Goal: Task Accomplishment & Management: Manage account settings

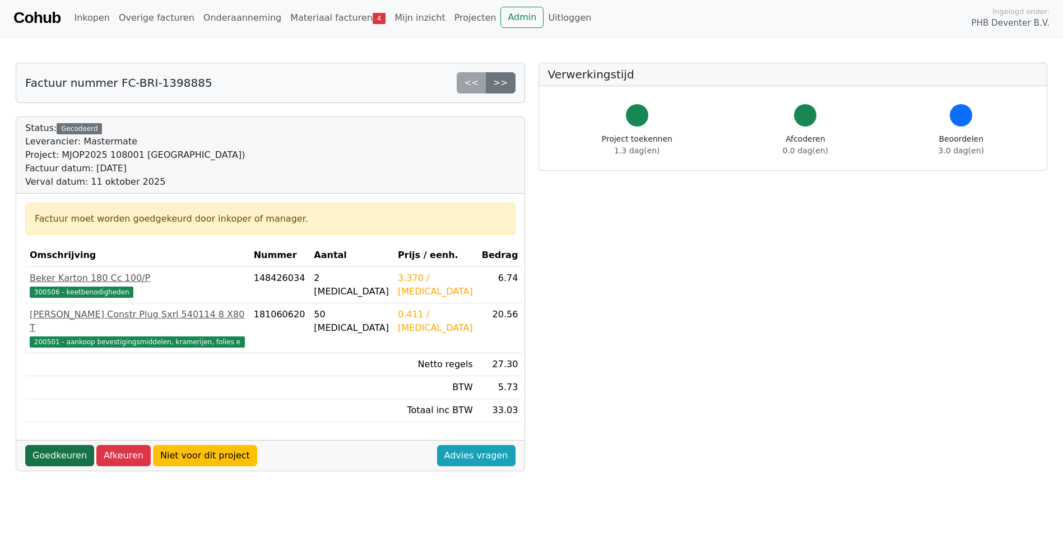
click at [57, 445] on link "Goedkeuren" at bounding box center [59, 455] width 69 height 21
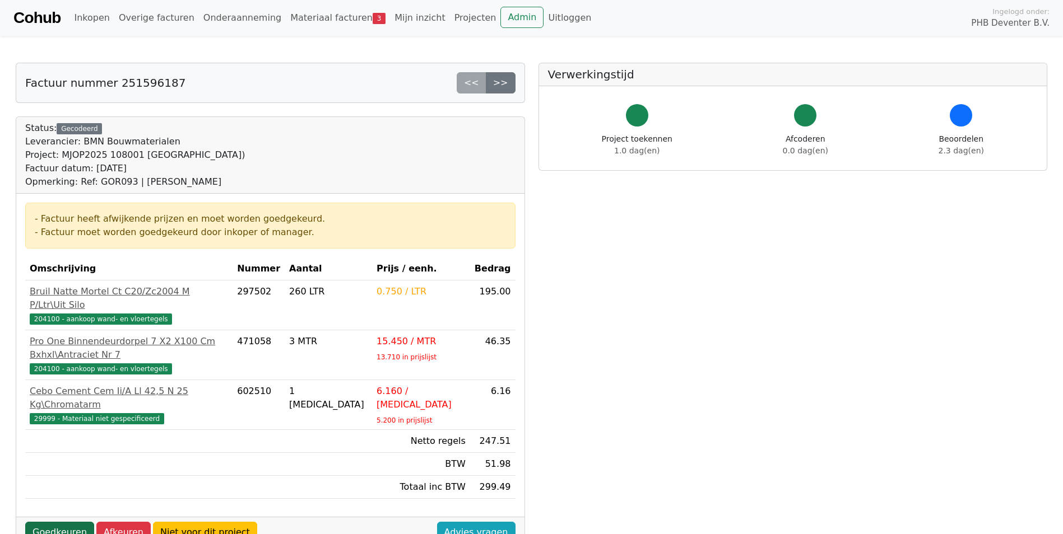
click at [63, 522] on link "Goedkeuren" at bounding box center [59, 532] width 69 height 21
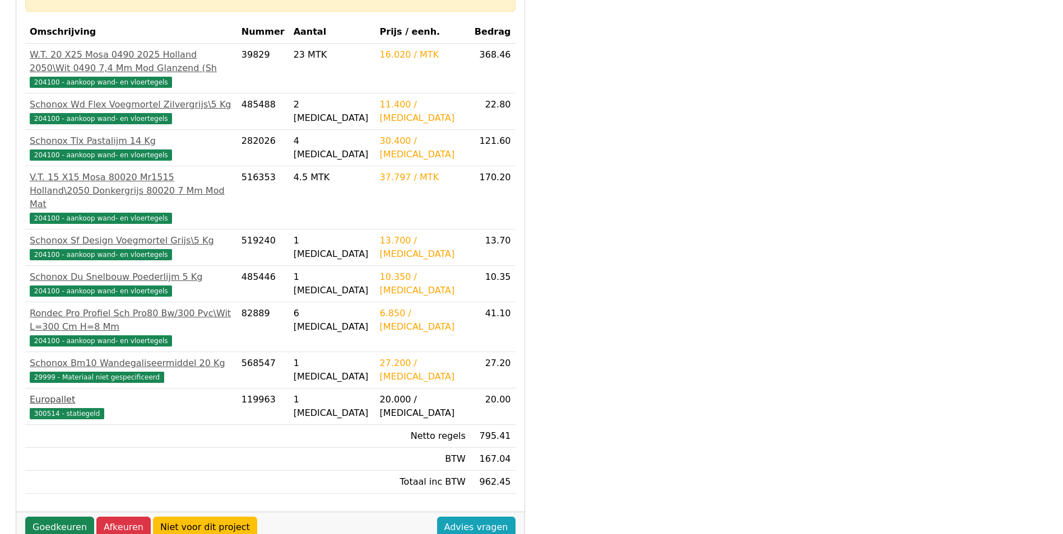
scroll to position [224, 0]
click at [63, 516] on link "Goedkeuren" at bounding box center [59, 526] width 69 height 21
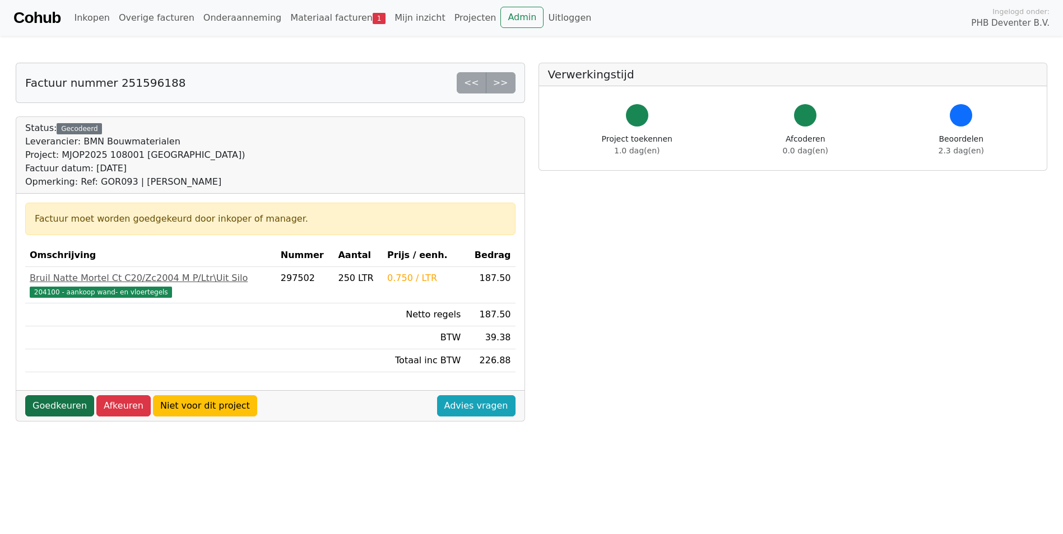
click at [82, 408] on link "Goedkeuren" at bounding box center [59, 405] width 69 height 21
